Goal: Transaction & Acquisition: Purchase product/service

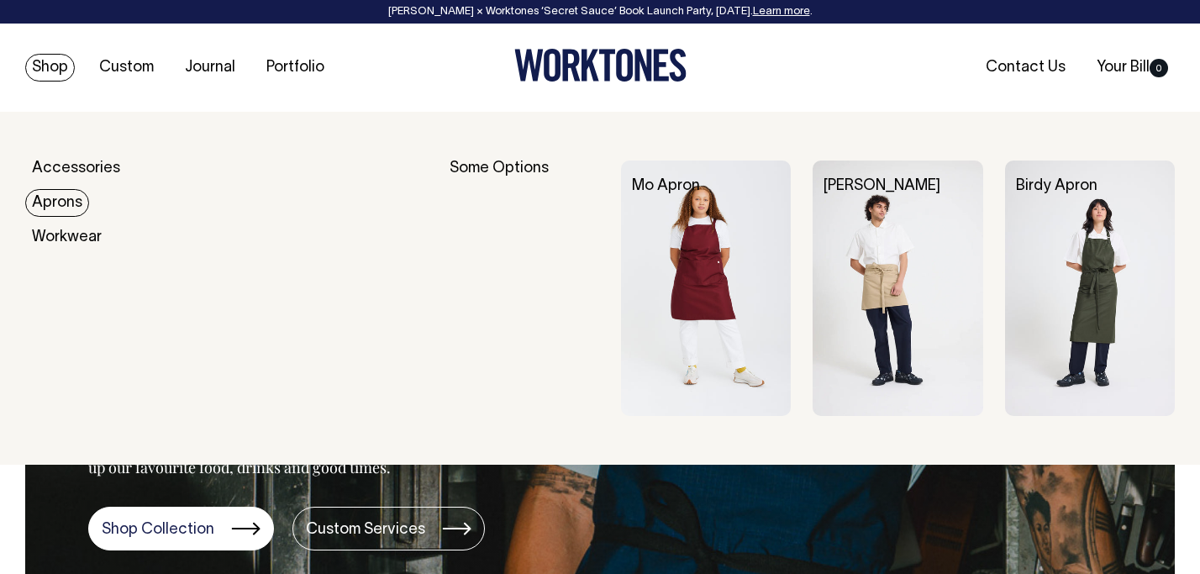
click at [65, 195] on link "Aprons" at bounding box center [57, 203] width 64 height 28
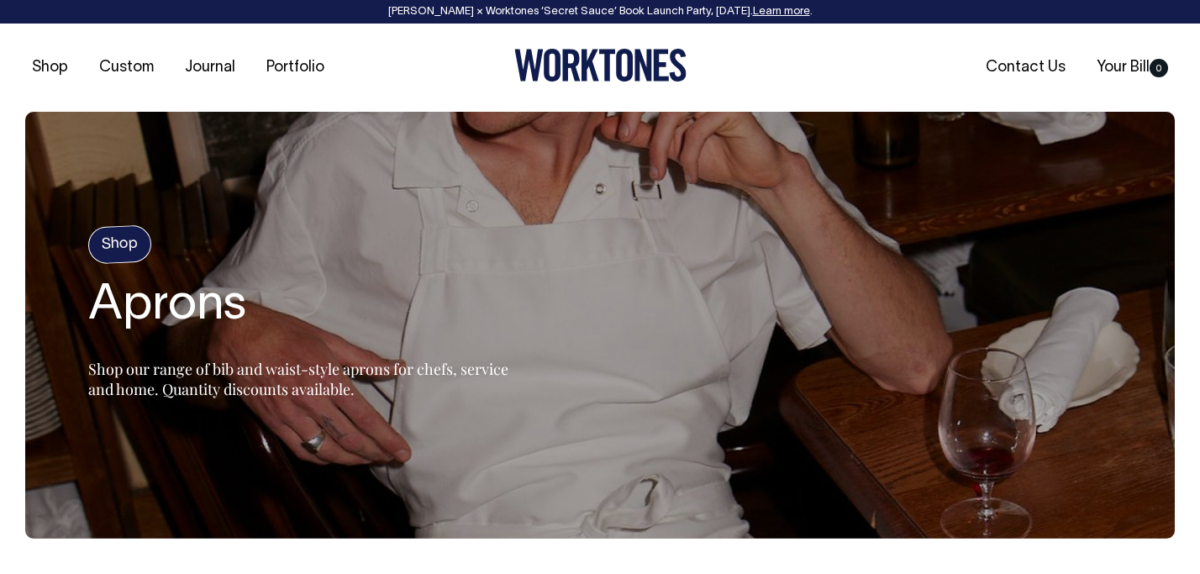
click at [120, 234] on h4 "Shop" at bounding box center [119, 244] width 65 height 39
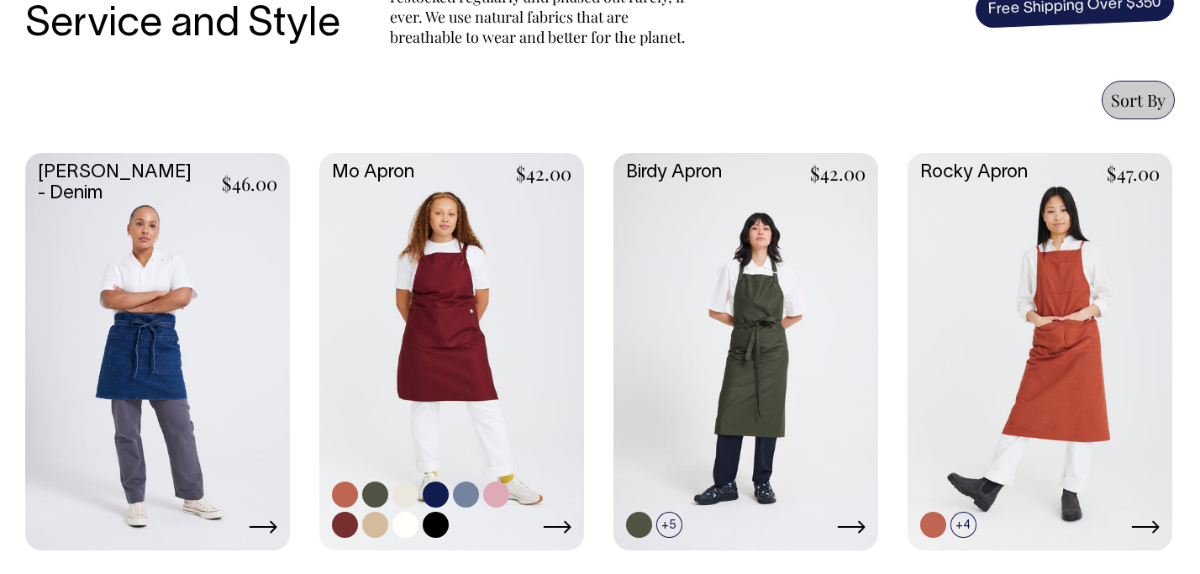
scroll to position [683, 0]
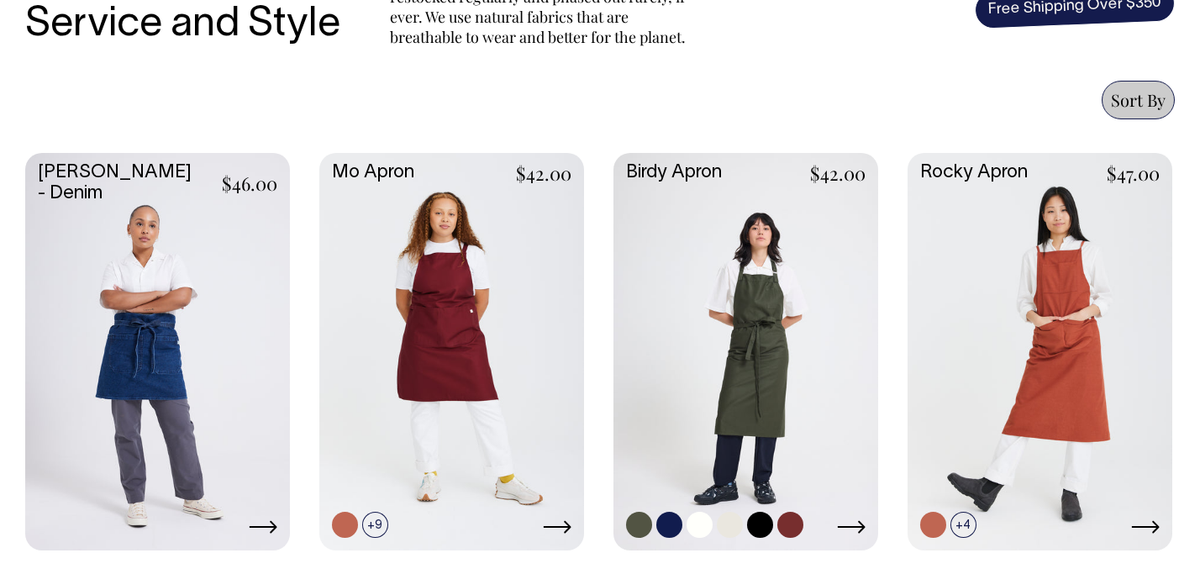
click at [788, 519] on link at bounding box center [790, 525] width 26 height 26
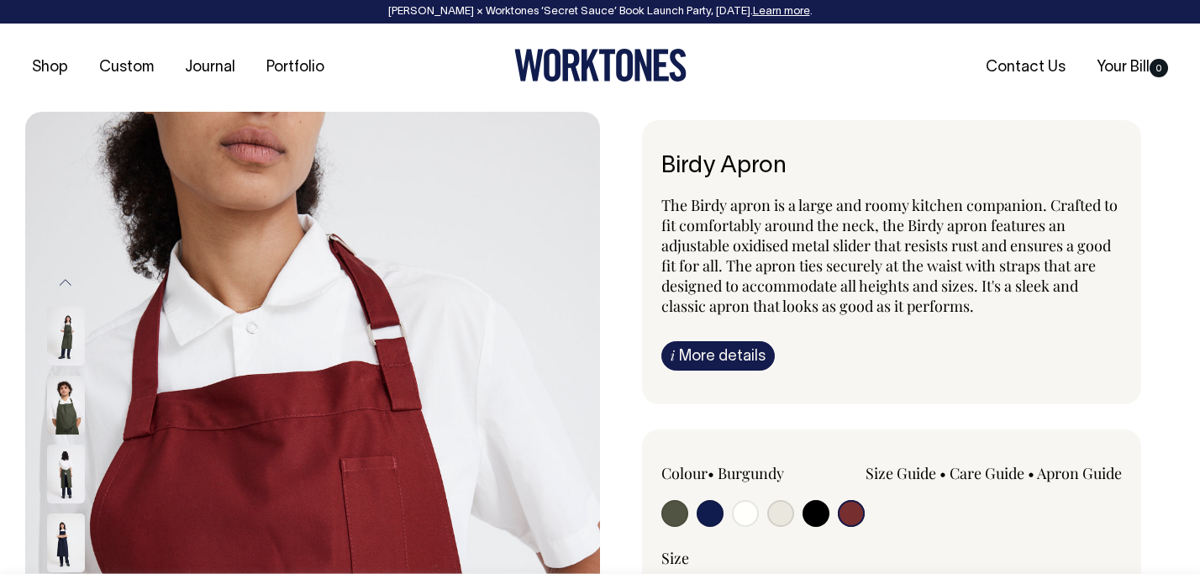
select select "Burgundy"
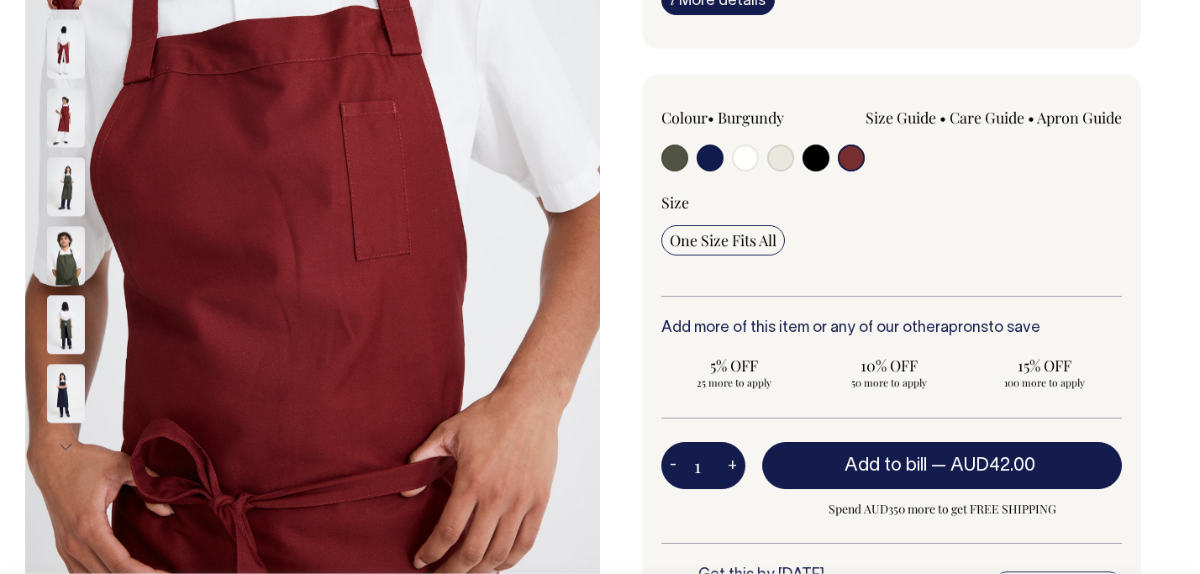
scroll to position [356, 0]
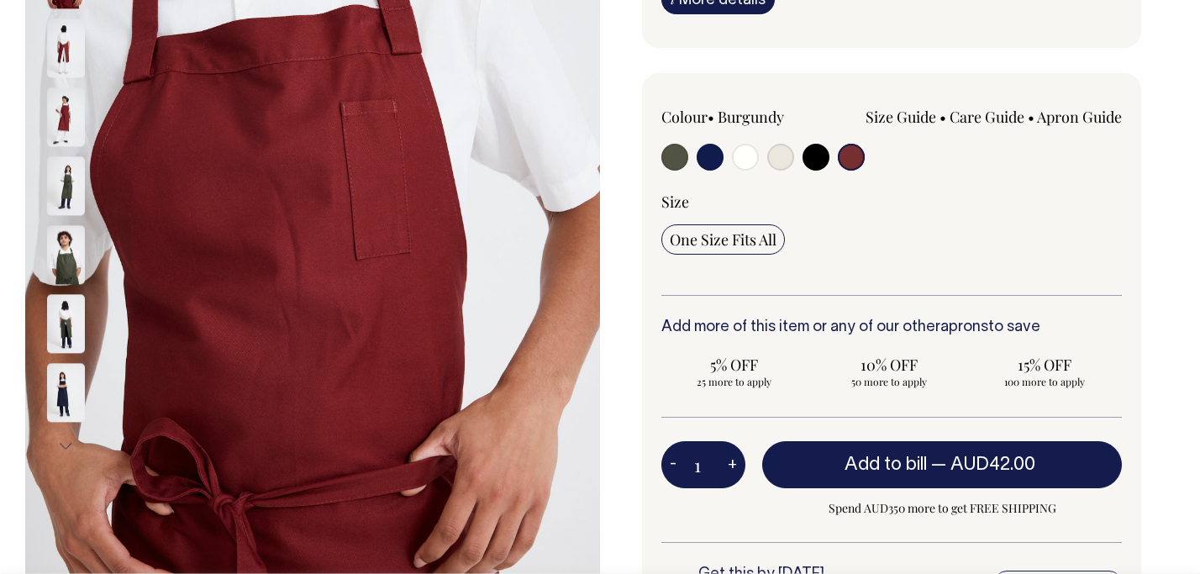
click at [669, 165] on input "radio" at bounding box center [674, 157] width 27 height 27
radio input "true"
select select "Olive"
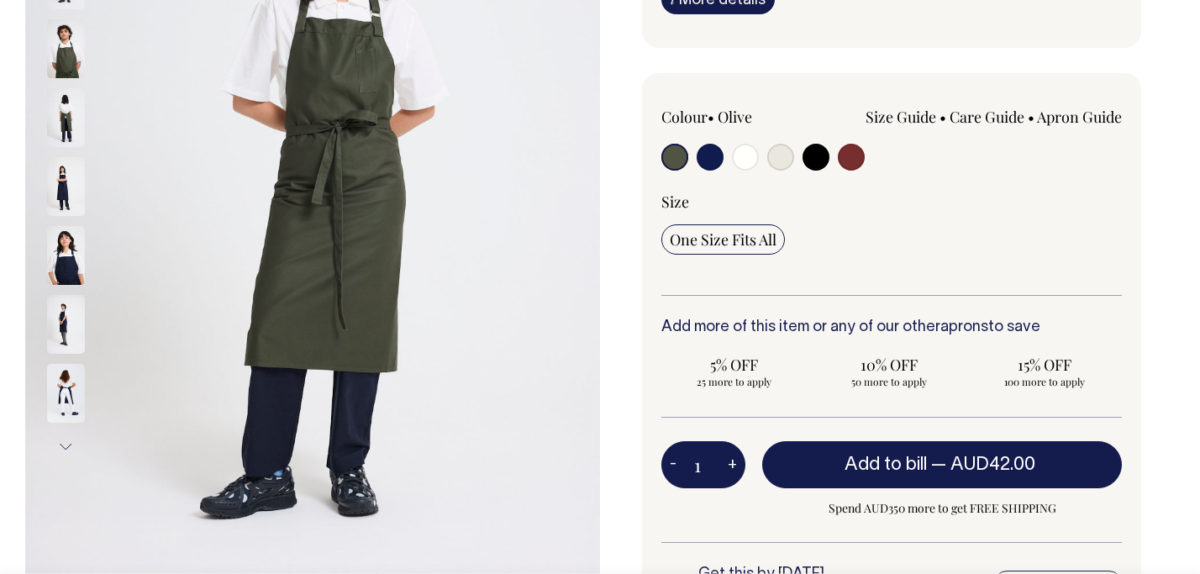
click at [855, 154] on input "radio" at bounding box center [851, 157] width 27 height 27
radio input "true"
select select "Burgundy"
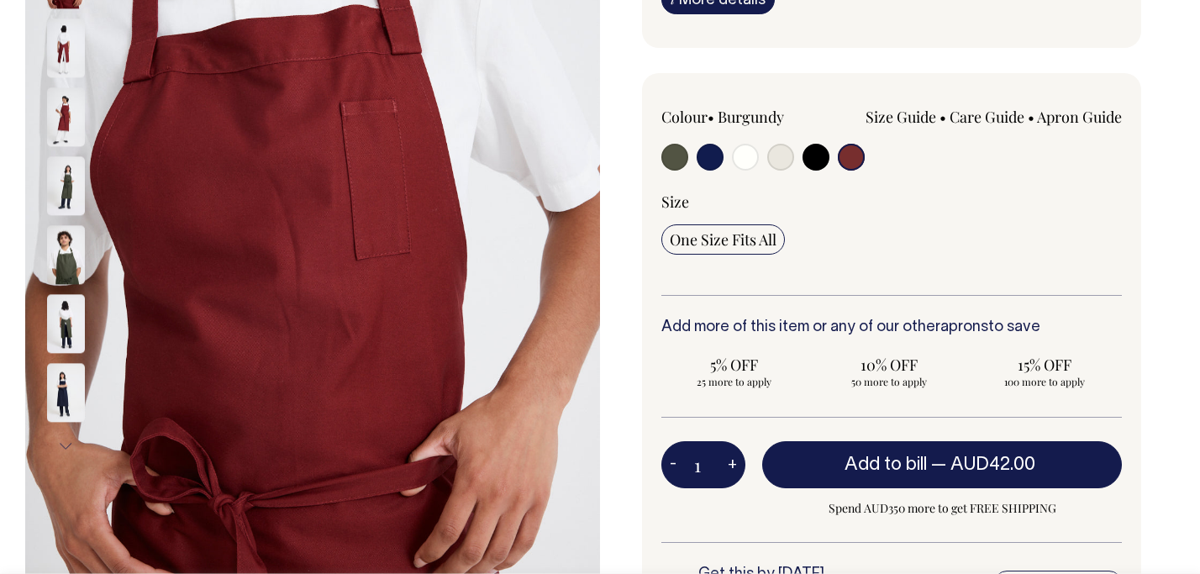
click at [773, 156] on input "radio" at bounding box center [780, 157] width 27 height 27
radio input "true"
select select "Natural"
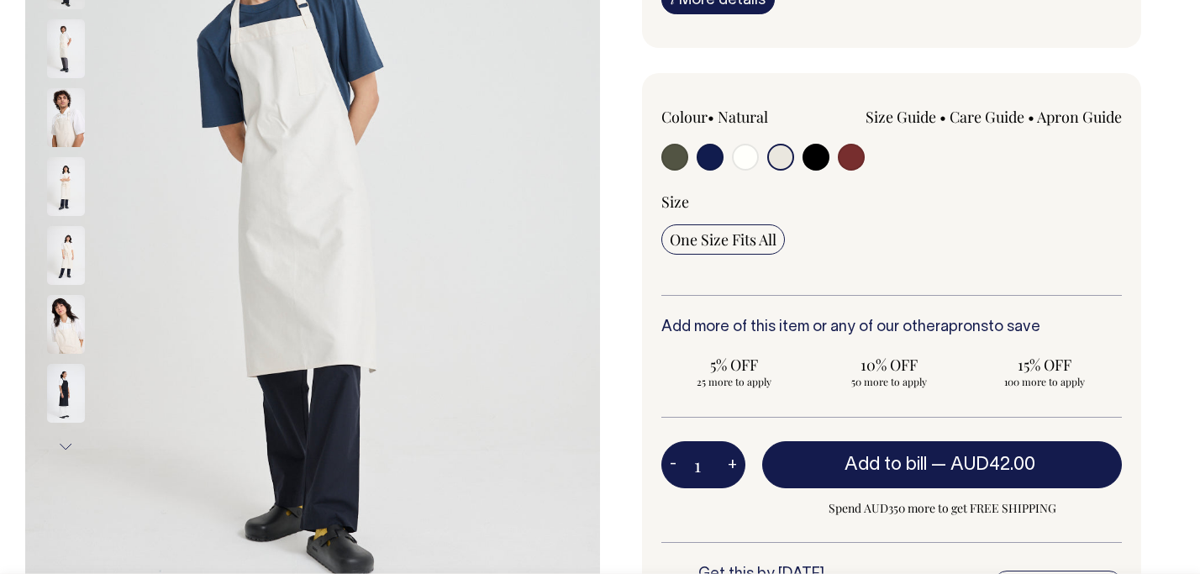
click at [807, 159] on input "radio" at bounding box center [816, 157] width 27 height 27
radio input "true"
select select "Black"
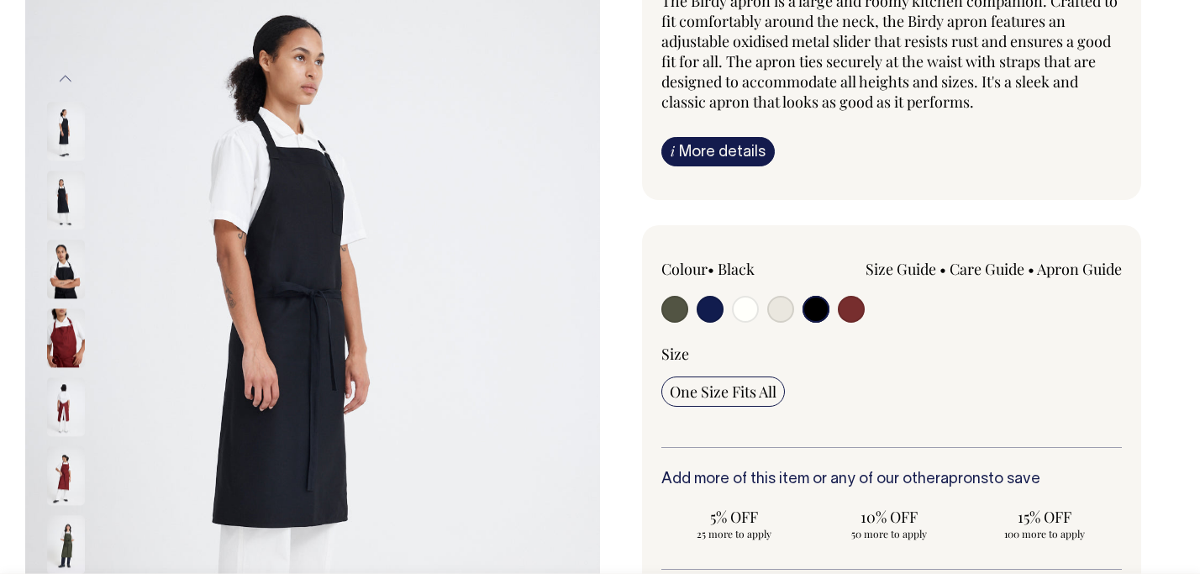
scroll to position [204, 0]
click at [854, 308] on input "radio" at bounding box center [851, 309] width 27 height 27
radio input "true"
select select "Burgundy"
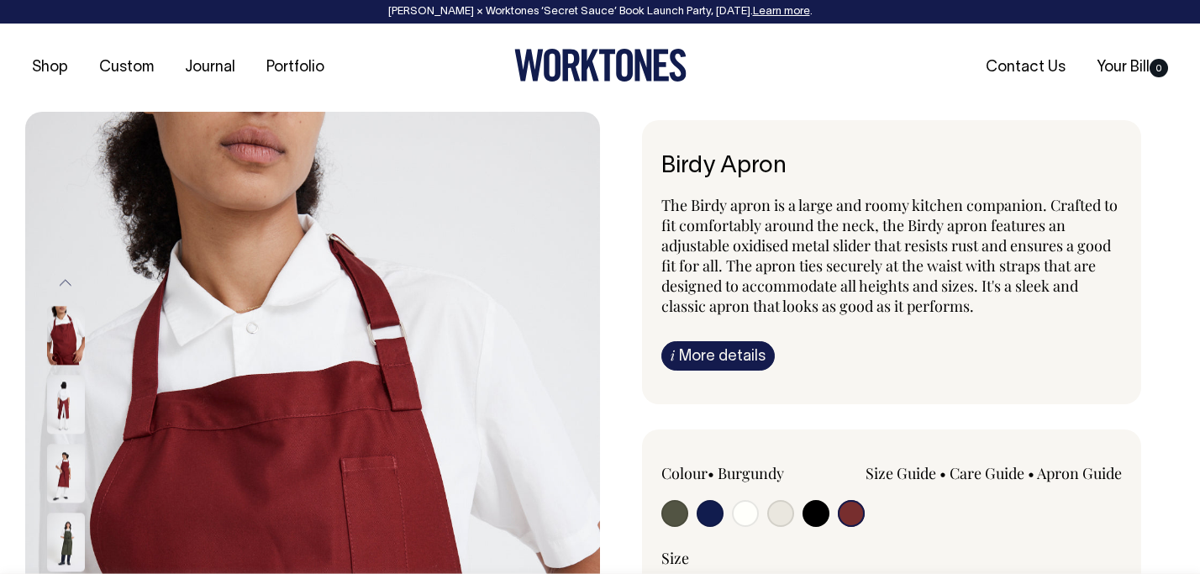
click at [947, 496] on div "Size Guide Size Guide Measurement cm Bib Width 26 Length at centre front 99 Wid…" at bounding box center [983, 490] width 276 height 55
